Goal: Information Seeking & Learning: Learn about a topic

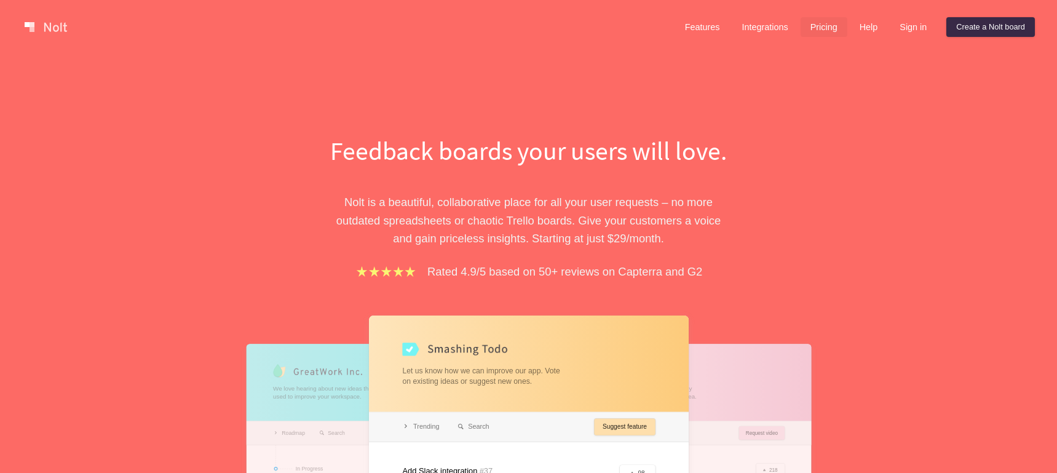
click at [826, 26] on link "Pricing" at bounding box center [824, 27] width 47 height 20
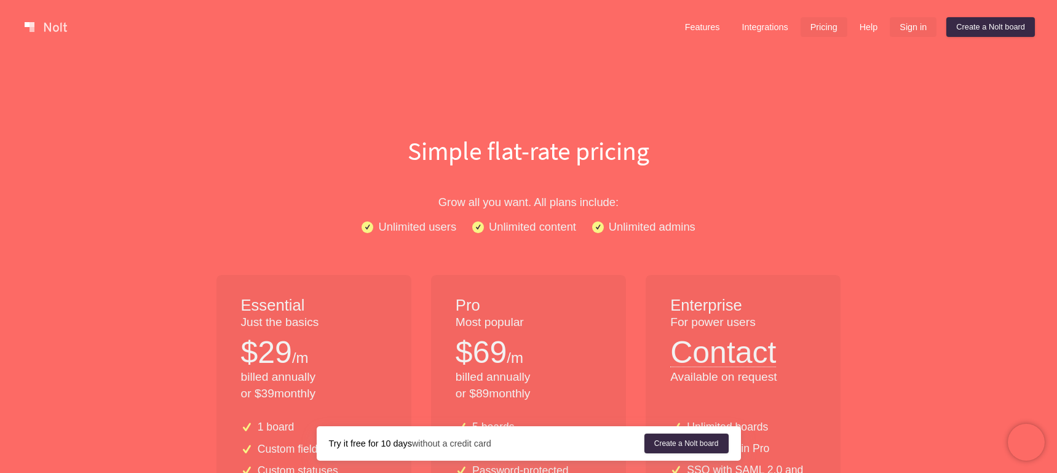
click at [907, 29] on link "Sign in" at bounding box center [913, 27] width 47 height 20
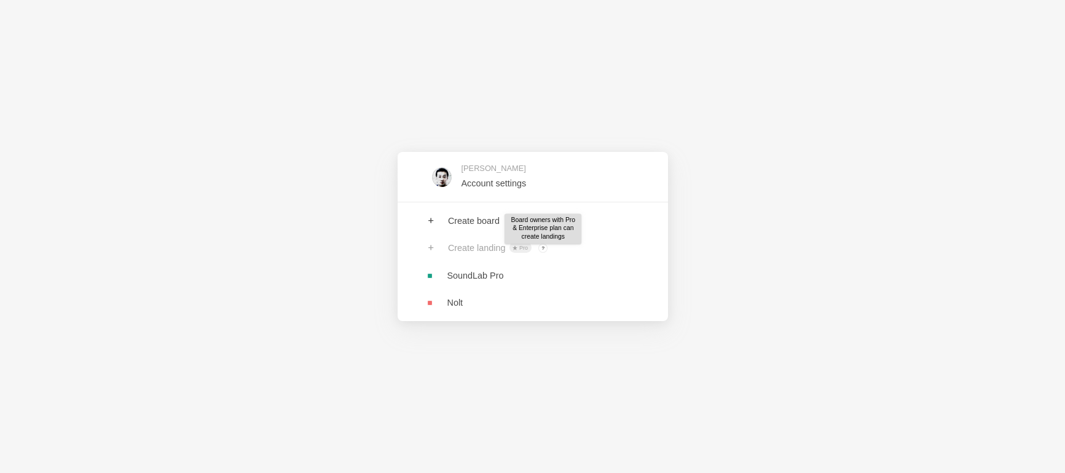
click at [545, 247] on span "?" at bounding box center [543, 247] width 9 height 9
click at [430, 247] on div "Create landing Pro ? Board owners with Pro & Enterprise plan can create landings" at bounding box center [533, 247] width 271 height 27
click at [513, 65] on div "Peter Liu Account settings Create board Create landing Pro ? Board owners with …" at bounding box center [532, 236] width 1065 height 473
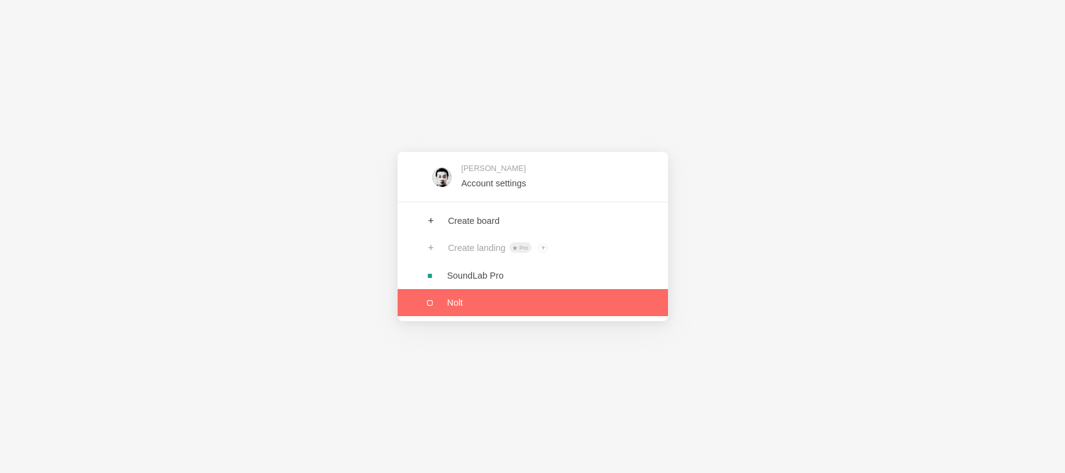
click at [448, 302] on link at bounding box center [533, 302] width 271 height 27
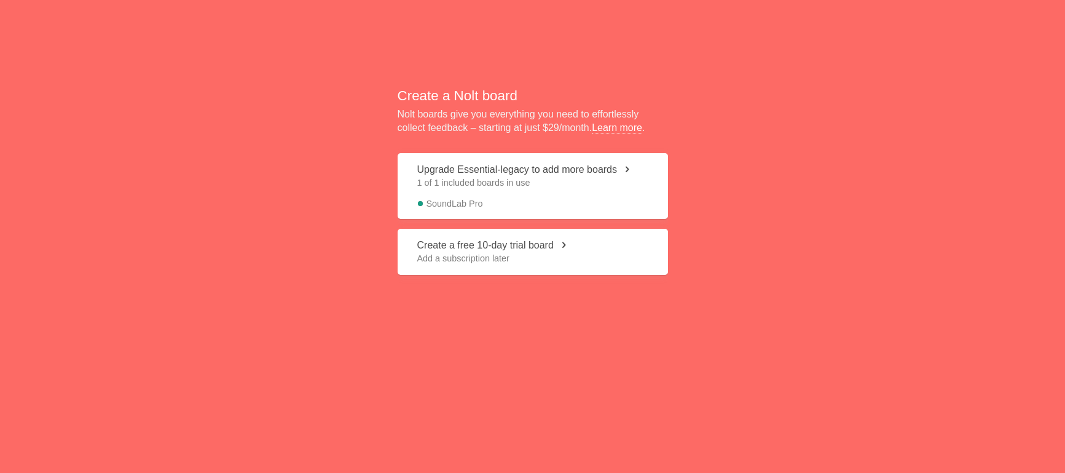
click at [626, 125] on link "Learn more" at bounding box center [617, 127] width 50 height 11
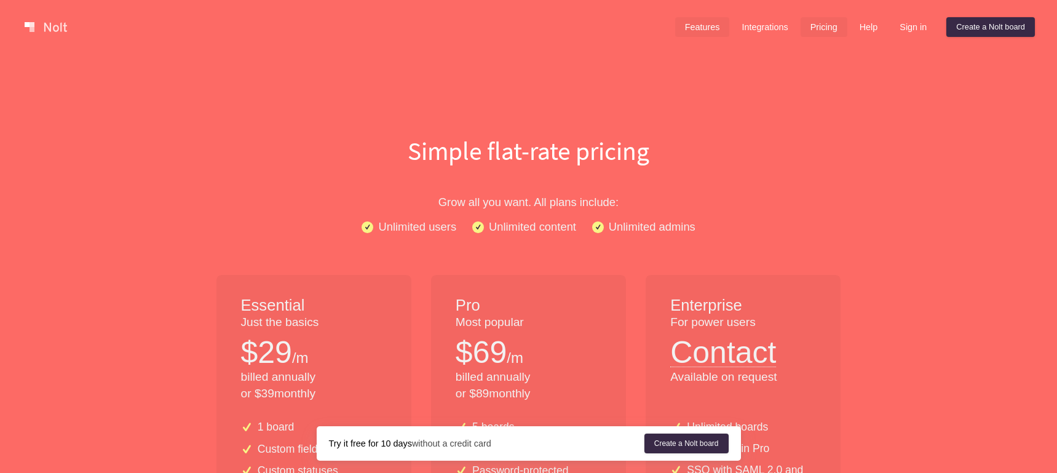
click at [692, 35] on link "Features" at bounding box center [702, 27] width 55 height 20
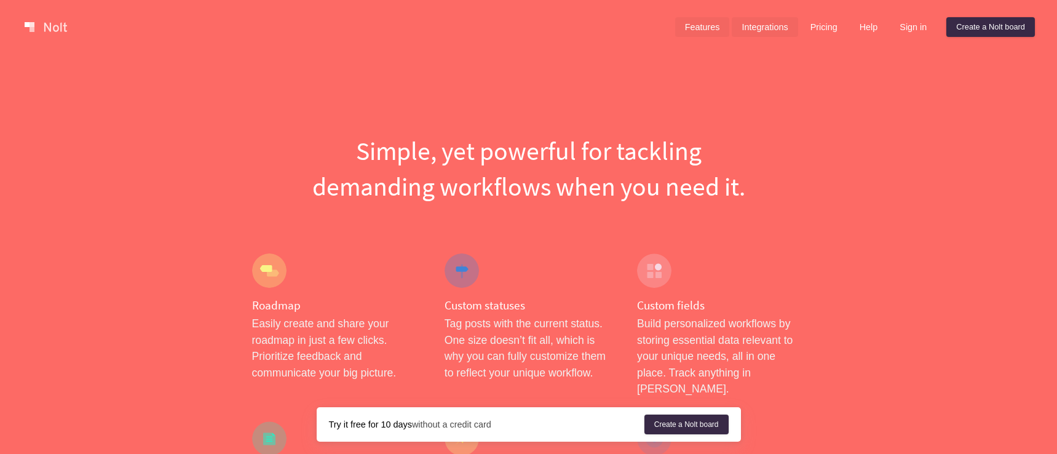
click at [744, 24] on link "Integrations" at bounding box center [765, 27] width 66 height 20
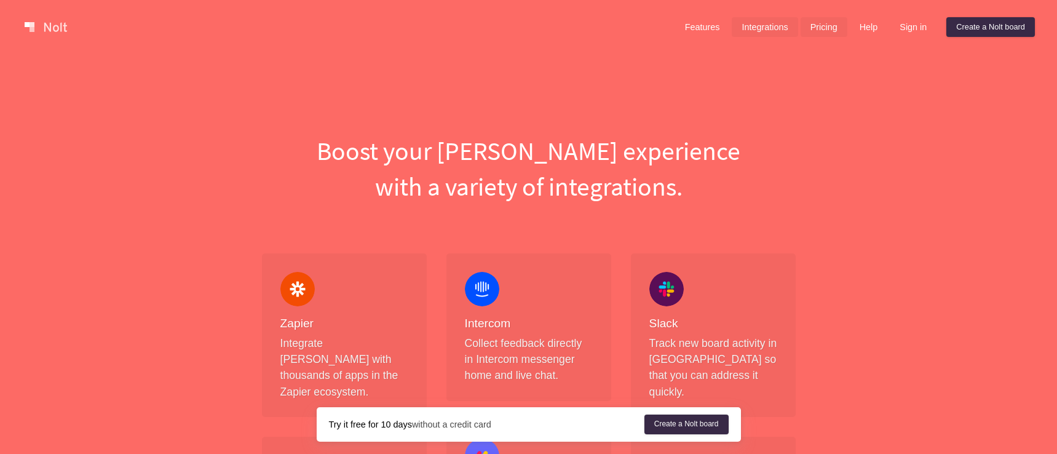
click at [811, 26] on link "Pricing" at bounding box center [824, 27] width 47 height 20
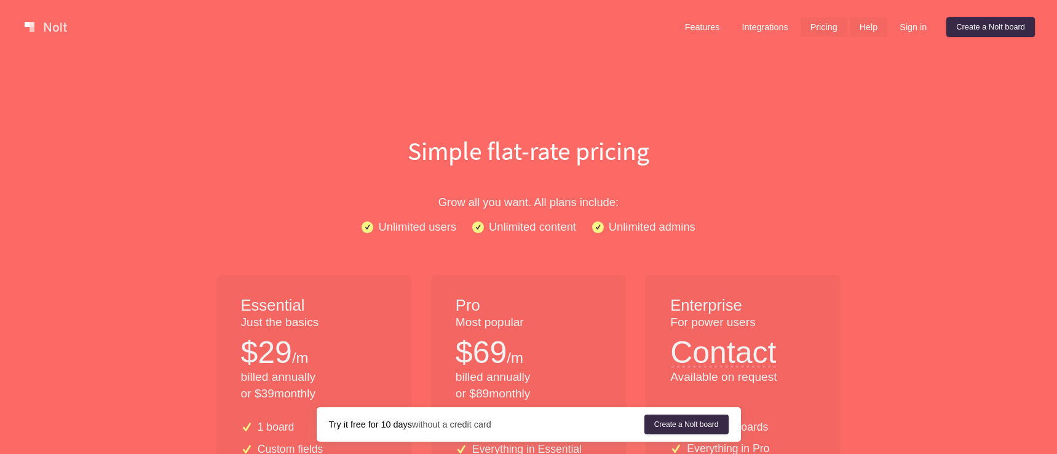
click at [864, 32] on link "Help" at bounding box center [869, 27] width 38 height 20
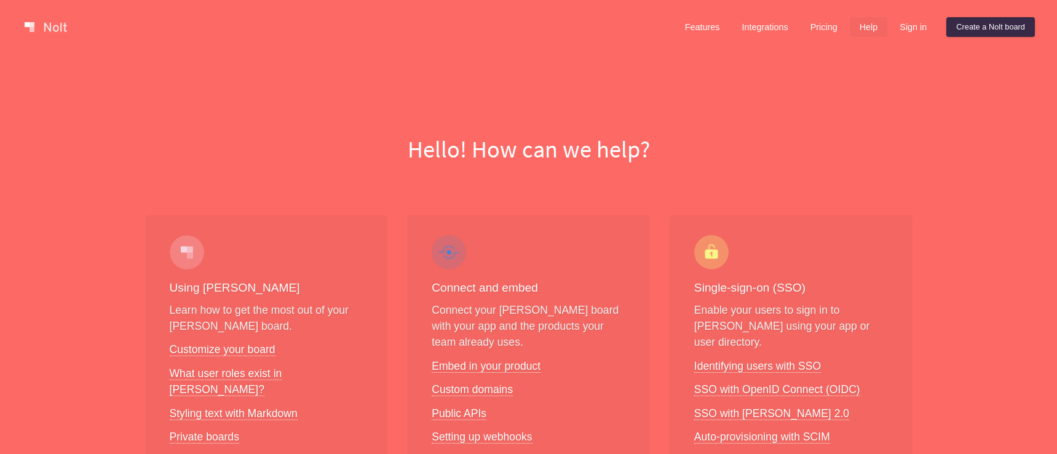
scroll to position [134, 0]
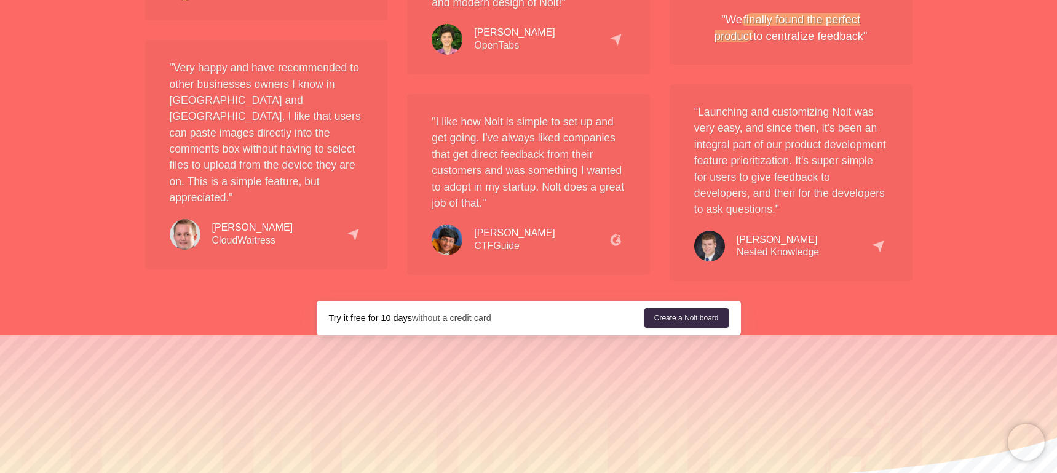
scroll to position [2285, 0]
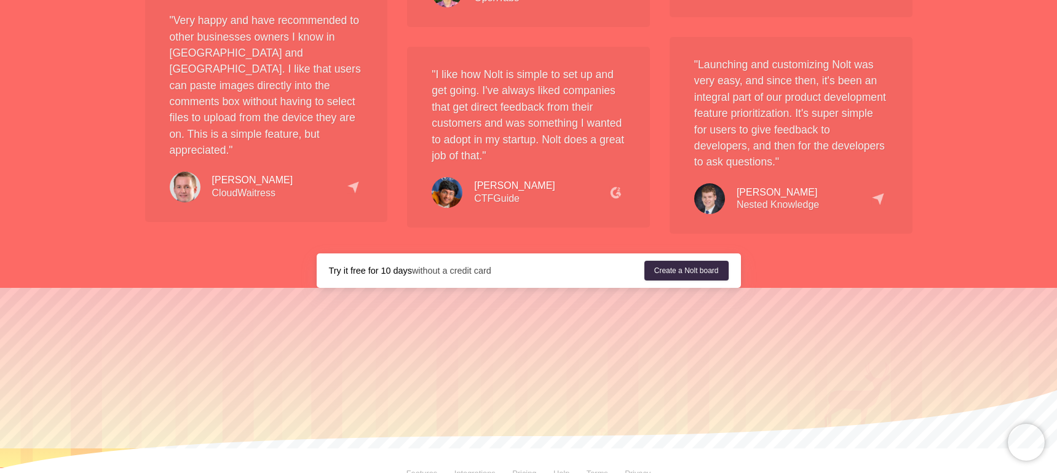
click at [567, 468] on link "Help" at bounding box center [561, 472] width 16 height 9
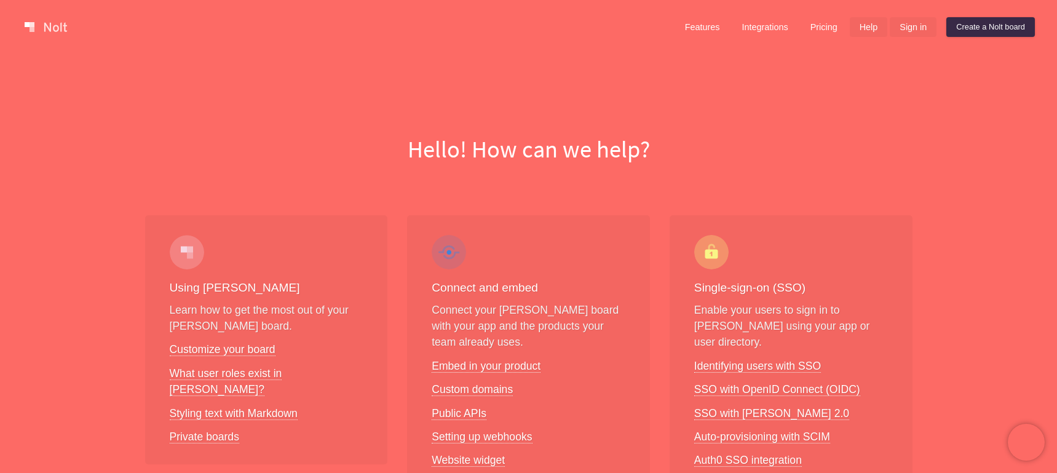
click at [907, 26] on link "Sign in" at bounding box center [913, 27] width 47 height 20
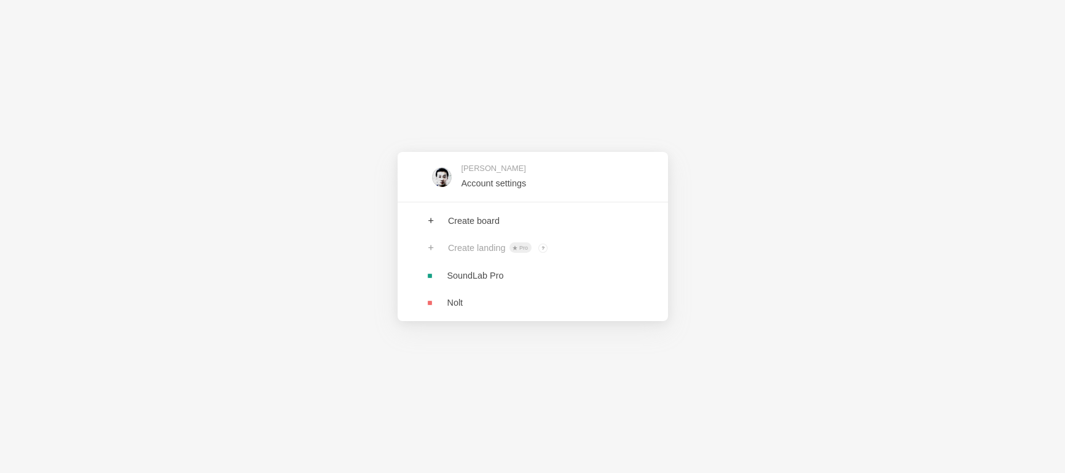
click at [490, 249] on div "Create landing Pro ? Board owners with Pro & Enterprise plan can create landings" at bounding box center [533, 247] width 271 height 27
click at [492, 248] on div "Create landing Pro ? Board owners with Pro & Enterprise plan can create landings" at bounding box center [533, 247] width 271 height 27
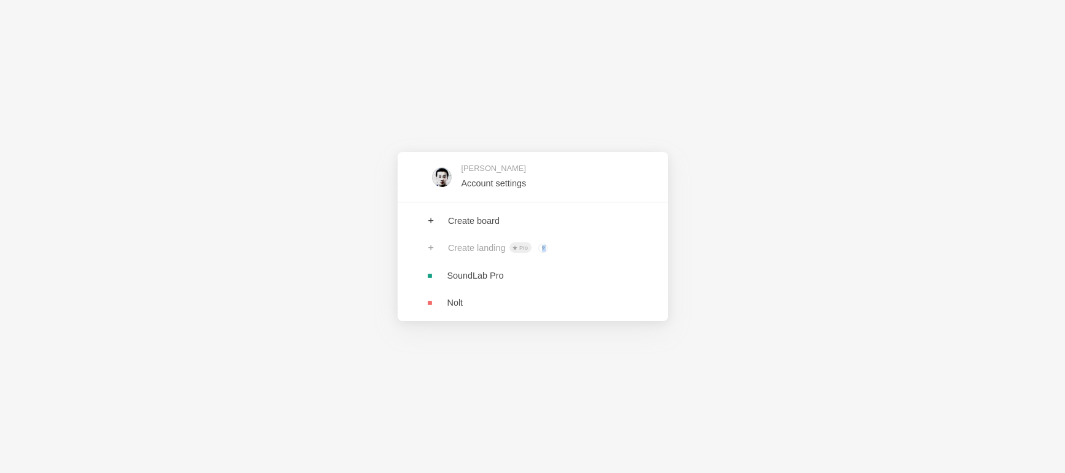
click at [492, 248] on div "Create landing Pro ? Board owners with Pro & Enterprise plan can create landings" at bounding box center [533, 247] width 271 height 27
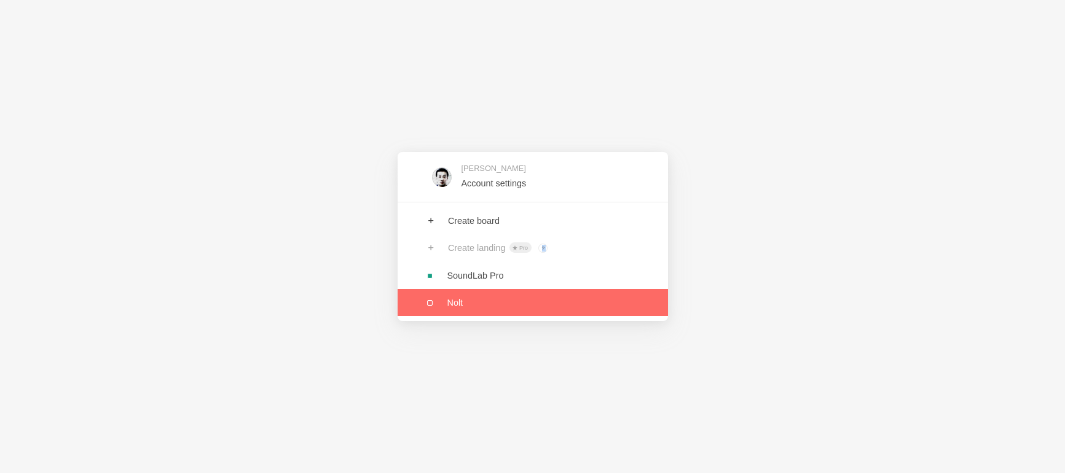
click at [478, 299] on link at bounding box center [533, 302] width 271 height 27
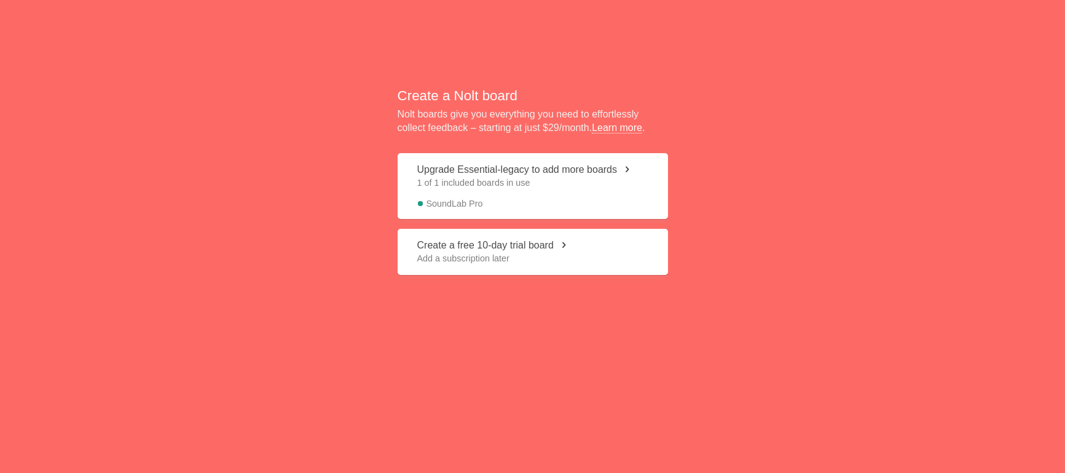
click at [629, 127] on link "Learn more" at bounding box center [617, 127] width 50 height 11
